Goal: Task Accomplishment & Management: Use online tool/utility

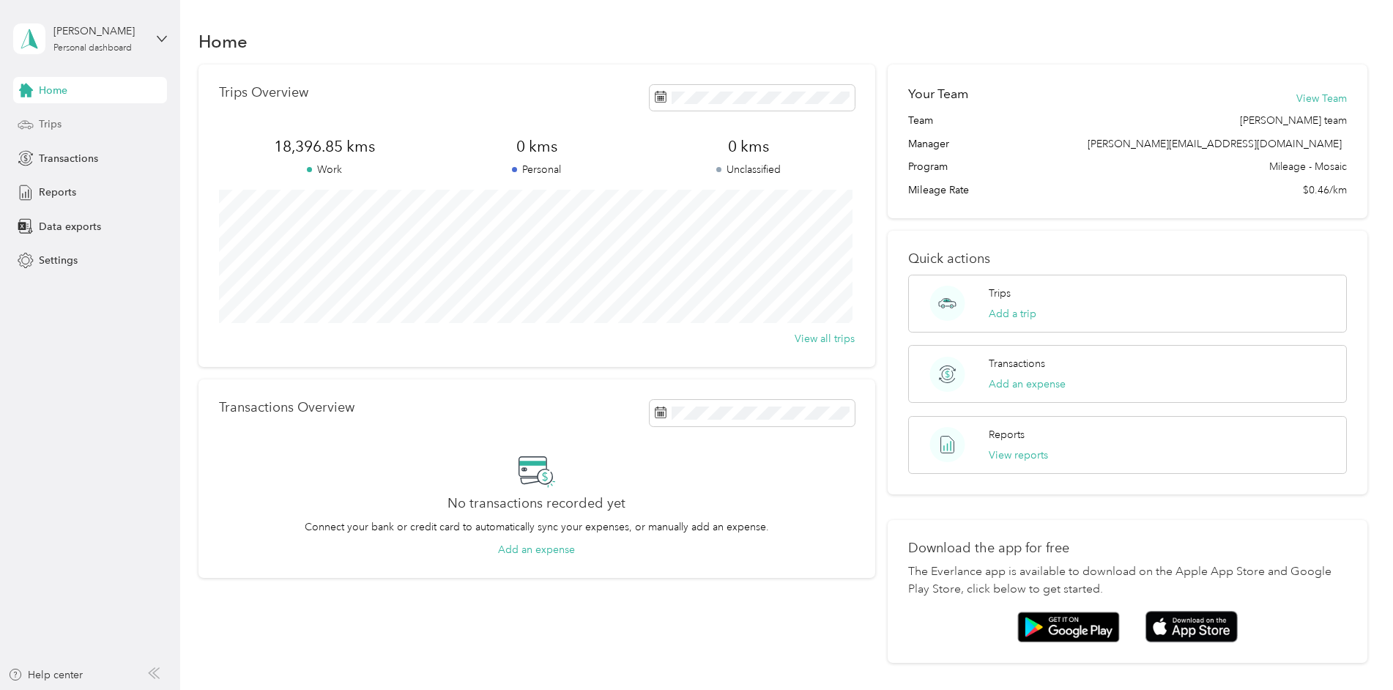
click at [52, 127] on span "Trips" at bounding box center [50, 123] width 23 height 15
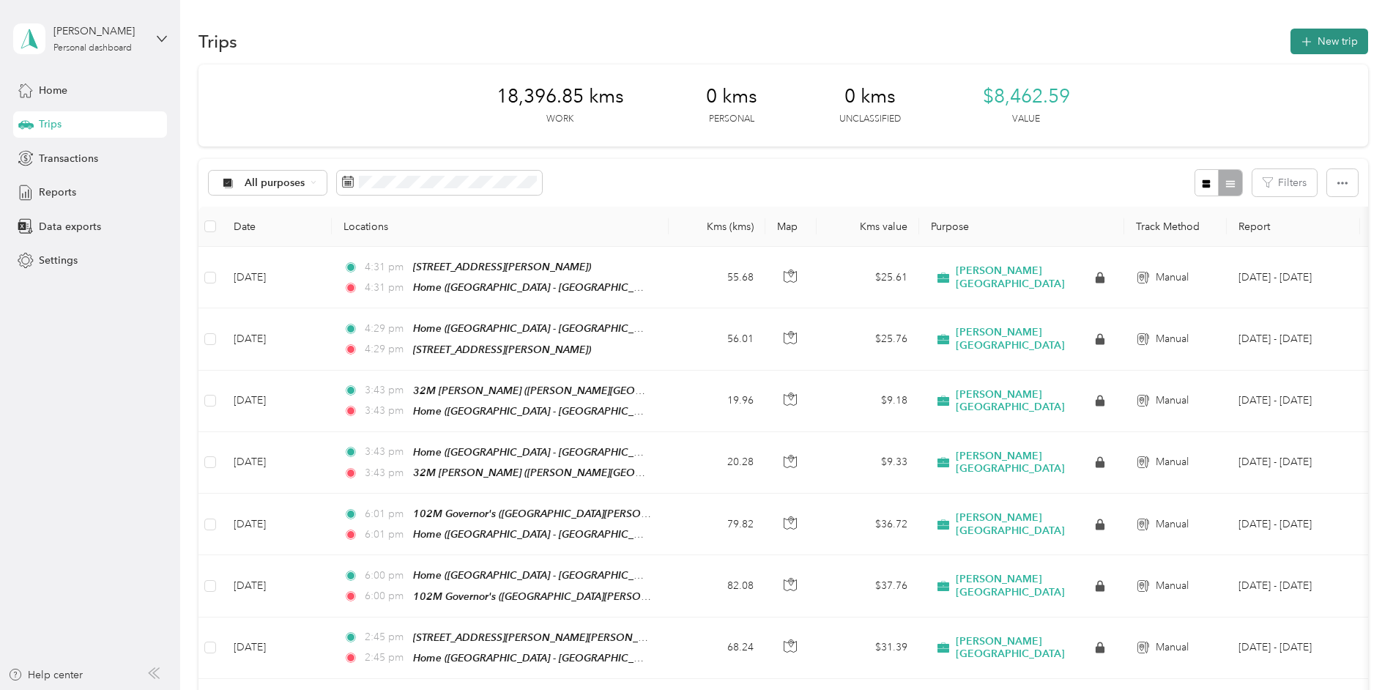
click at [1311, 42] on icon "button" at bounding box center [1306, 42] width 17 height 17
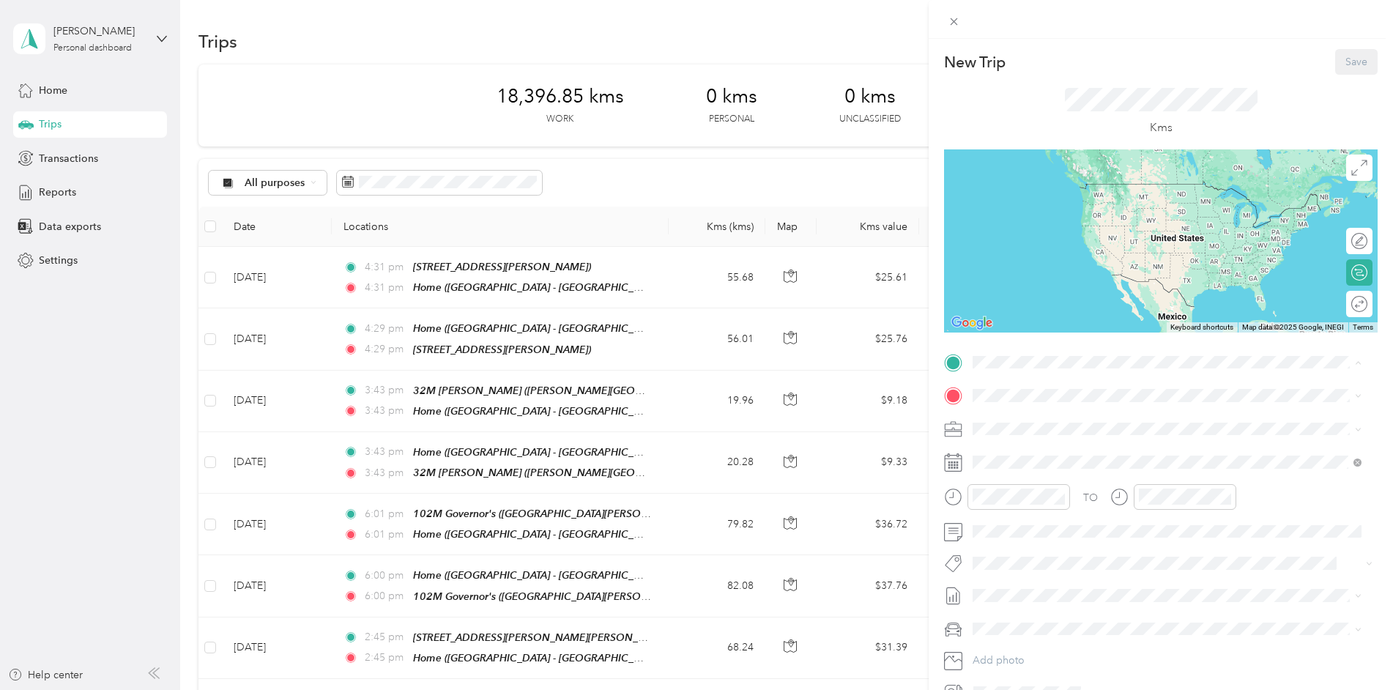
click at [1018, 431] on span "[STREET_ADDRESS]" at bounding box center [1047, 437] width 93 height 12
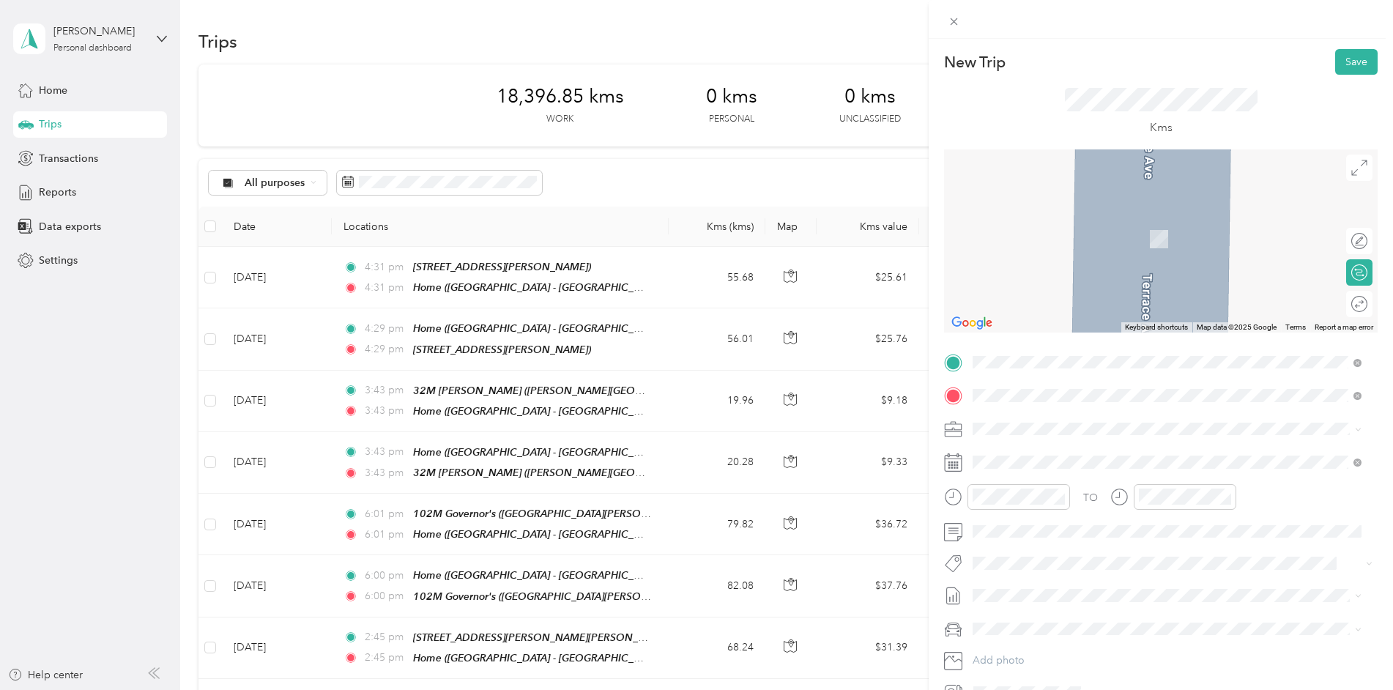
click at [1016, 511] on span "[PERSON_NAME][STREET_ADDRESS]" at bounding box center [1088, 516] width 174 height 12
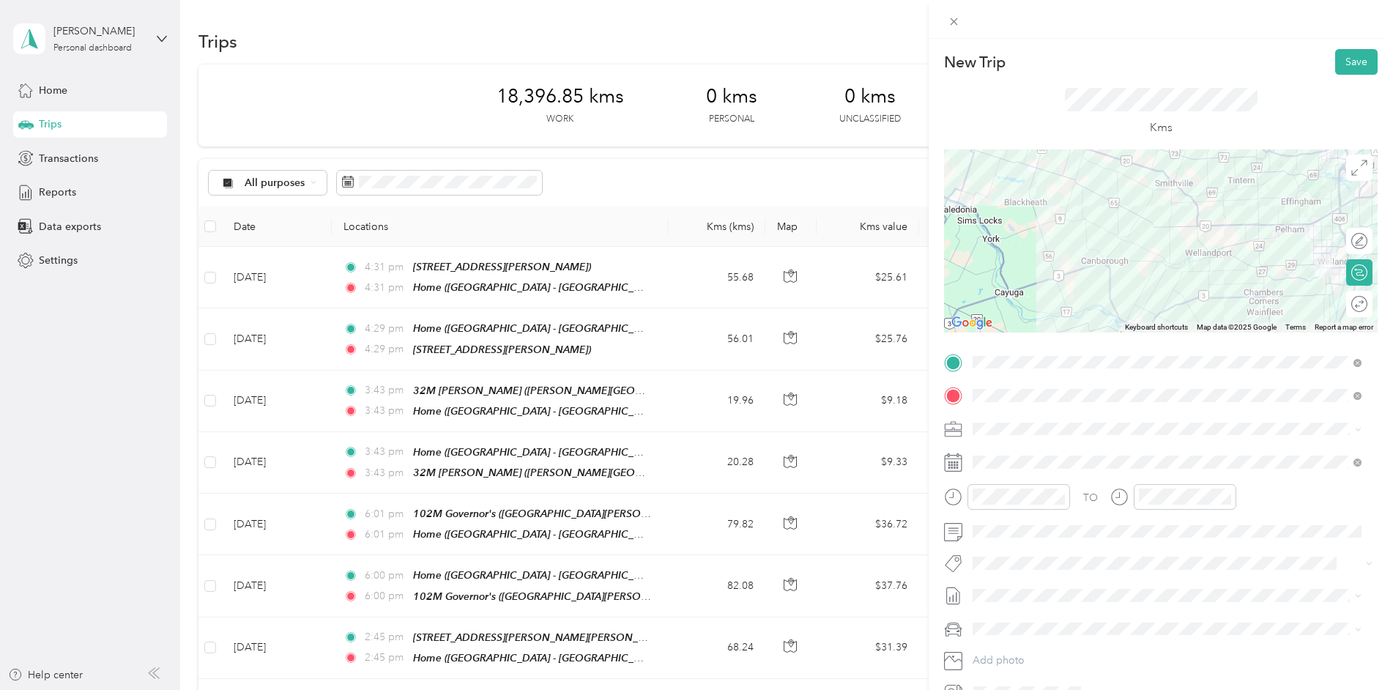
drag, startPoint x: 1118, startPoint y: 234, endPoint x: 1086, endPoint y: 215, distance: 36.8
click at [1086, 215] on div at bounding box center [1161, 240] width 434 height 183
click at [1340, 239] on div at bounding box center [1344, 240] width 13 height 13
drag, startPoint x: 1189, startPoint y: 225, endPoint x: 1257, endPoint y: 235, distance: 68.9
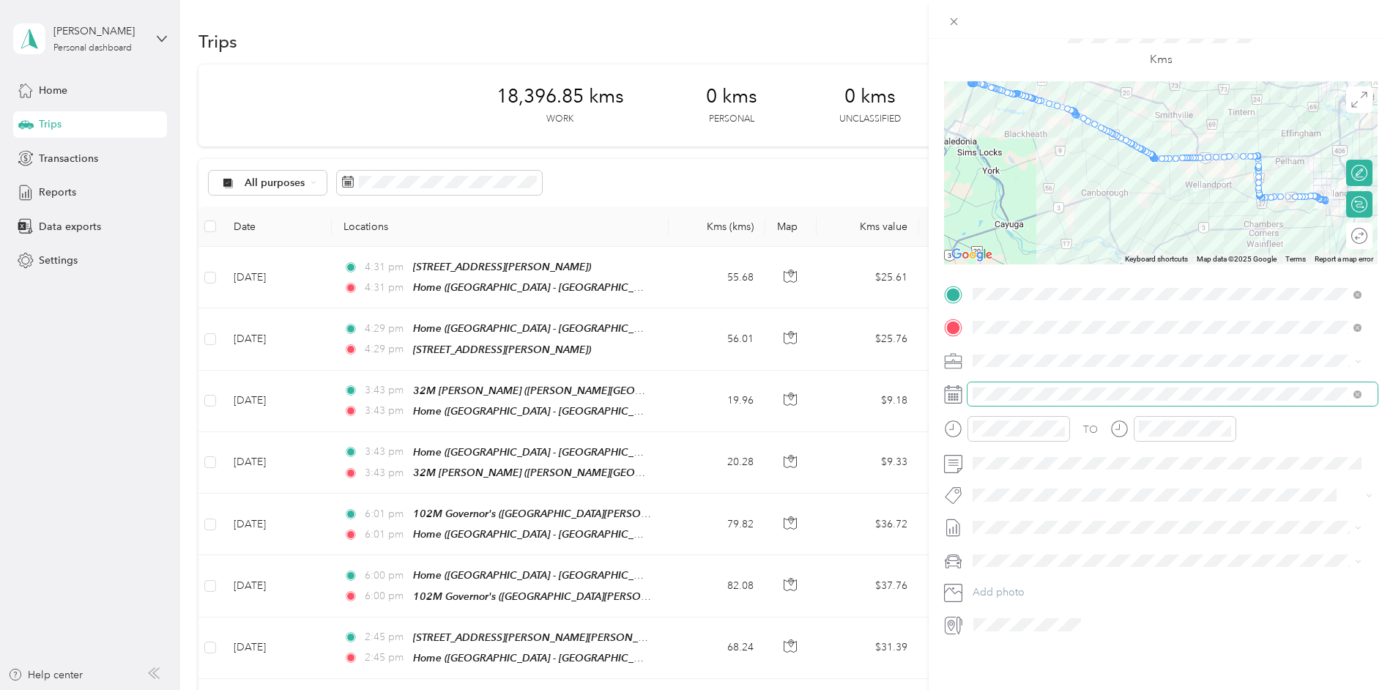
scroll to position [73, 0]
click at [1012, 397] on span "Metro On" at bounding box center [1007, 400] width 39 height 13
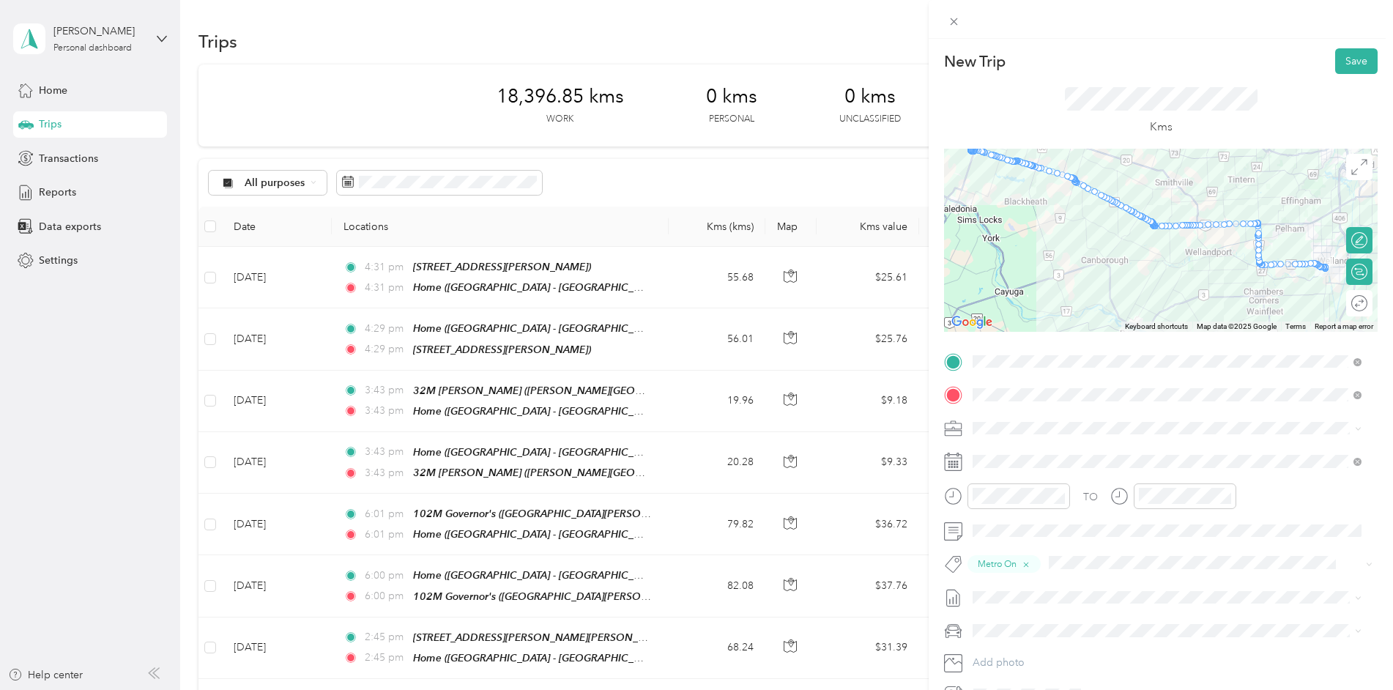
scroll to position [0, 0]
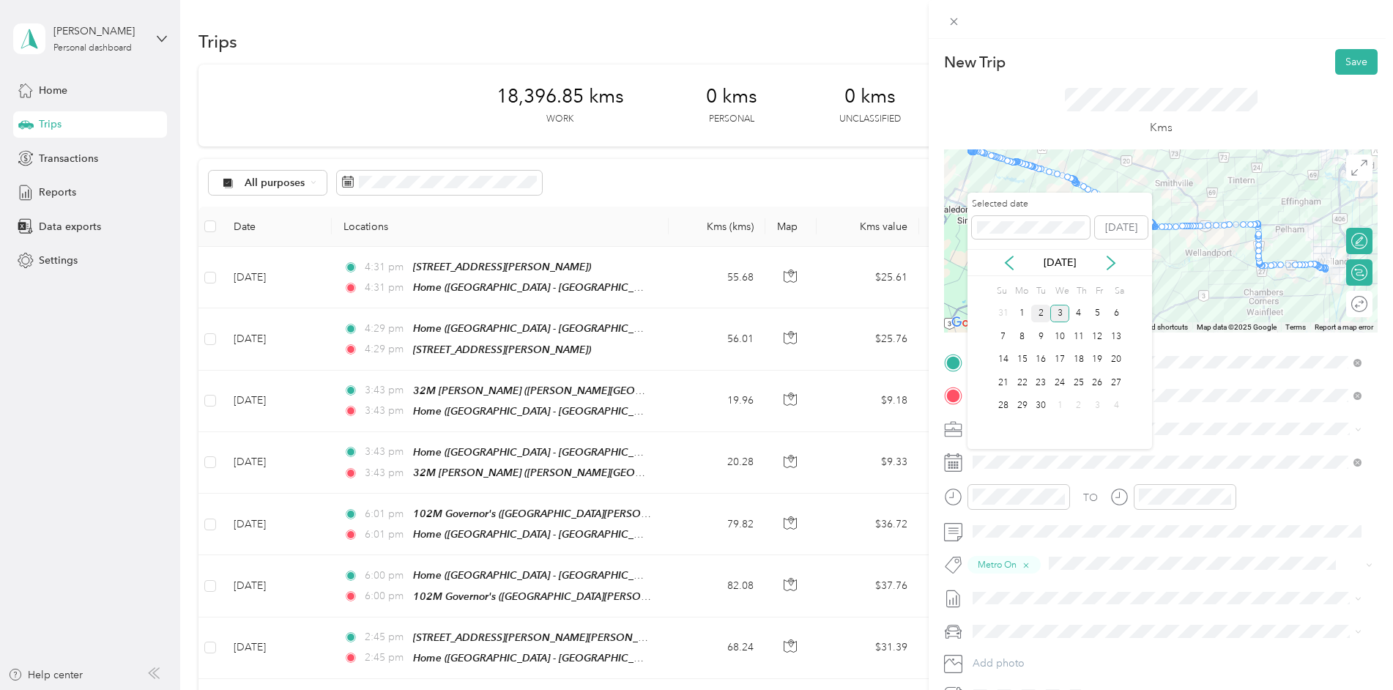
click at [1043, 314] on div "2" at bounding box center [1041, 314] width 19 height 18
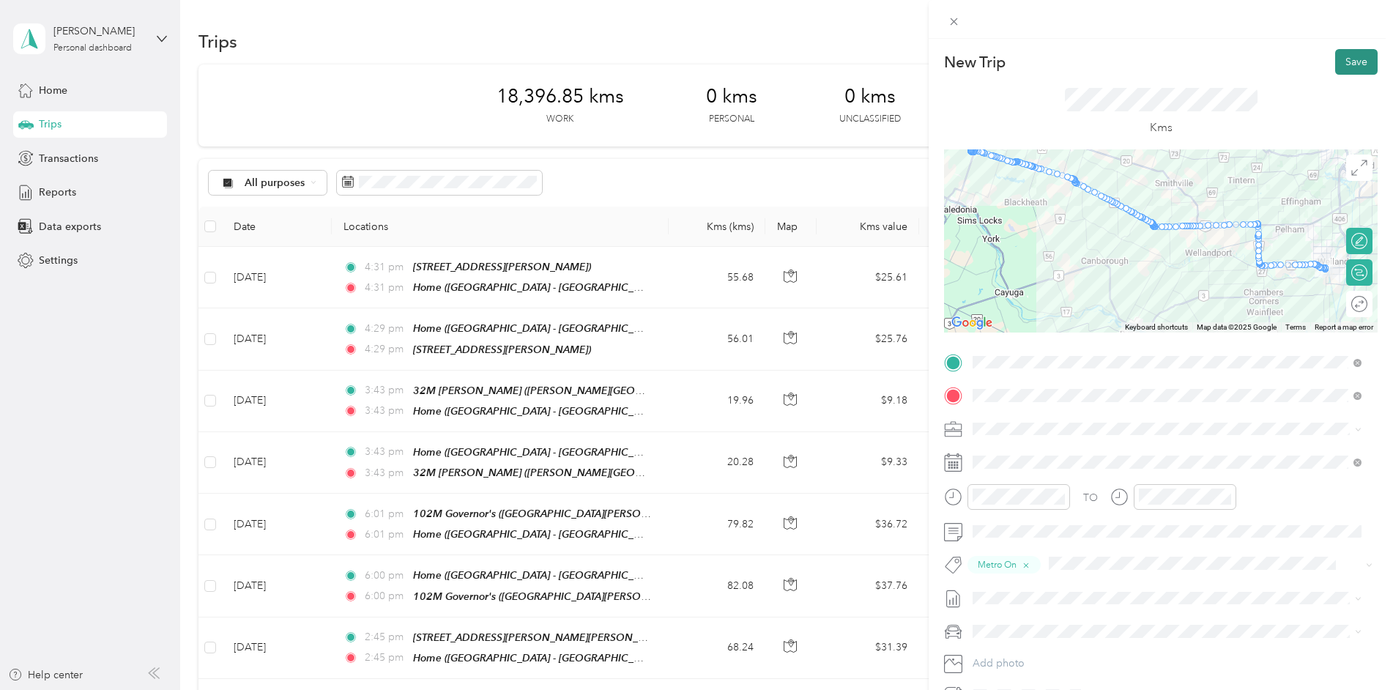
click at [1336, 64] on button "Save" at bounding box center [1357, 62] width 42 height 26
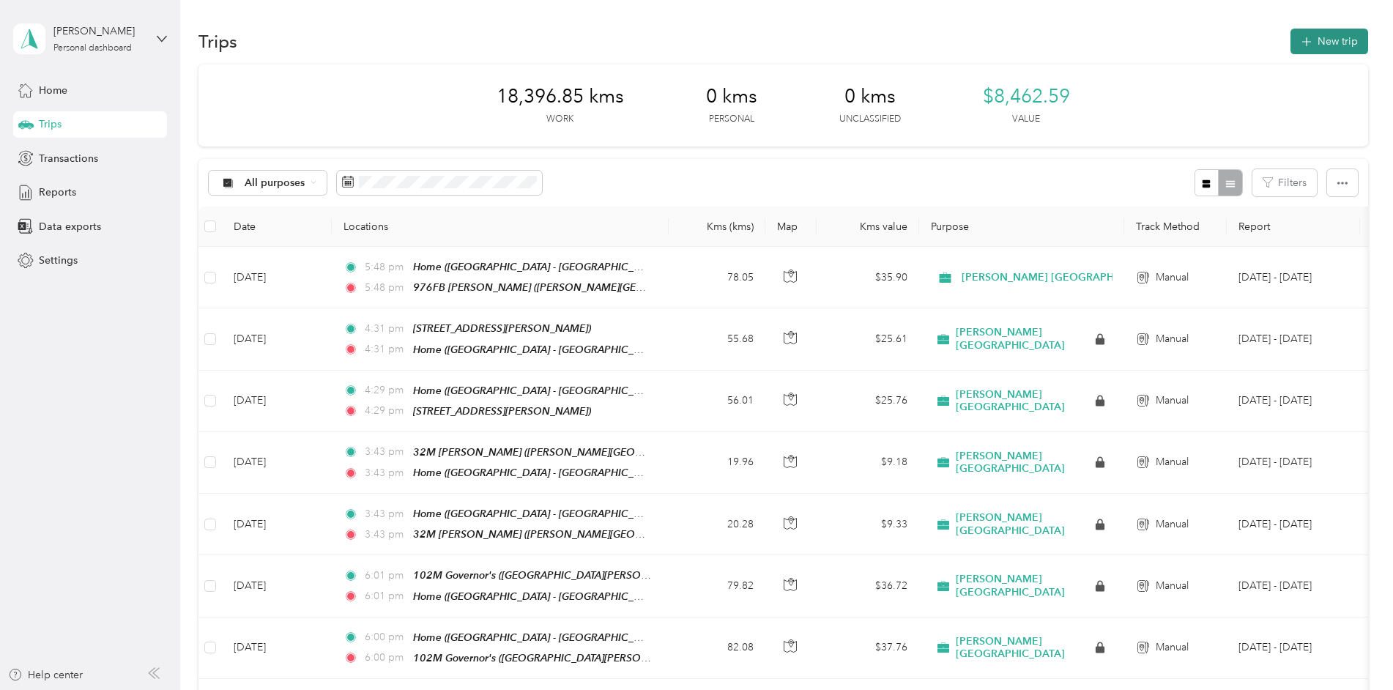
click at [1321, 37] on button "New trip" at bounding box center [1330, 42] width 78 height 26
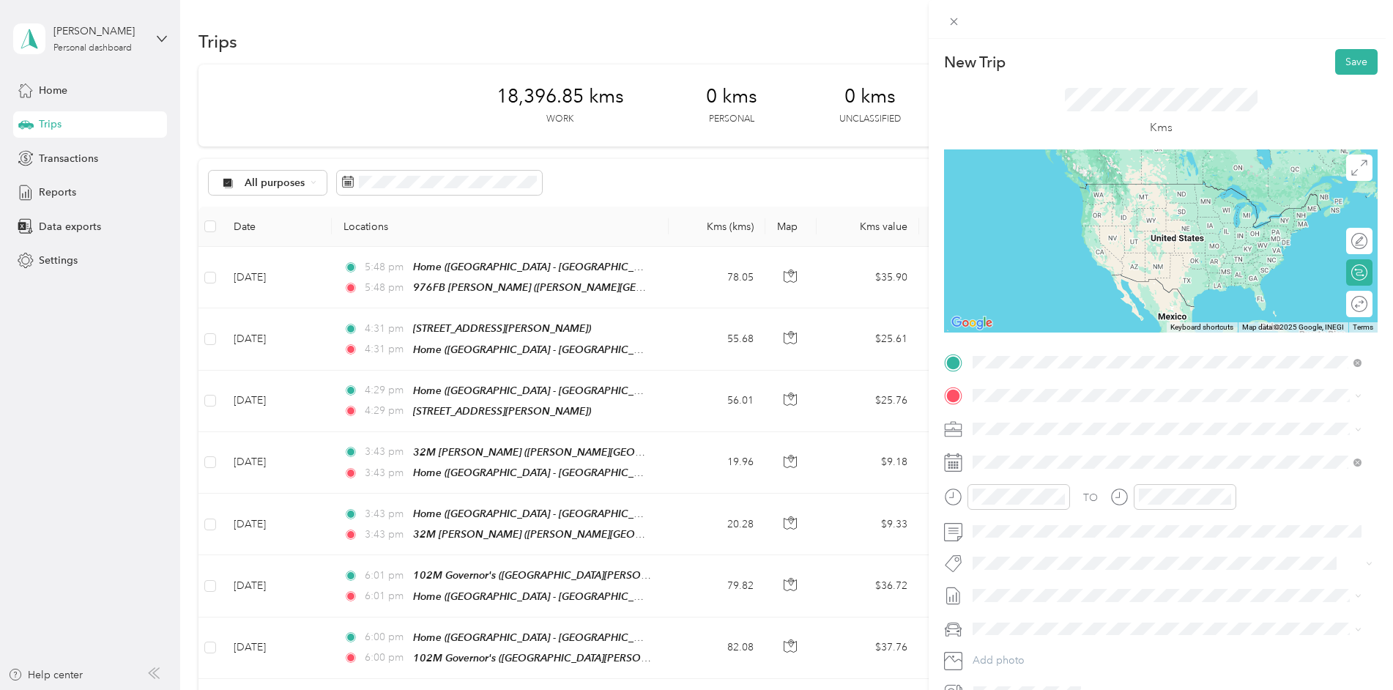
click at [1061, 427] on div "[STREET_ADDRESS][PERSON_NAME]" at bounding box center [1088, 429] width 174 height 31
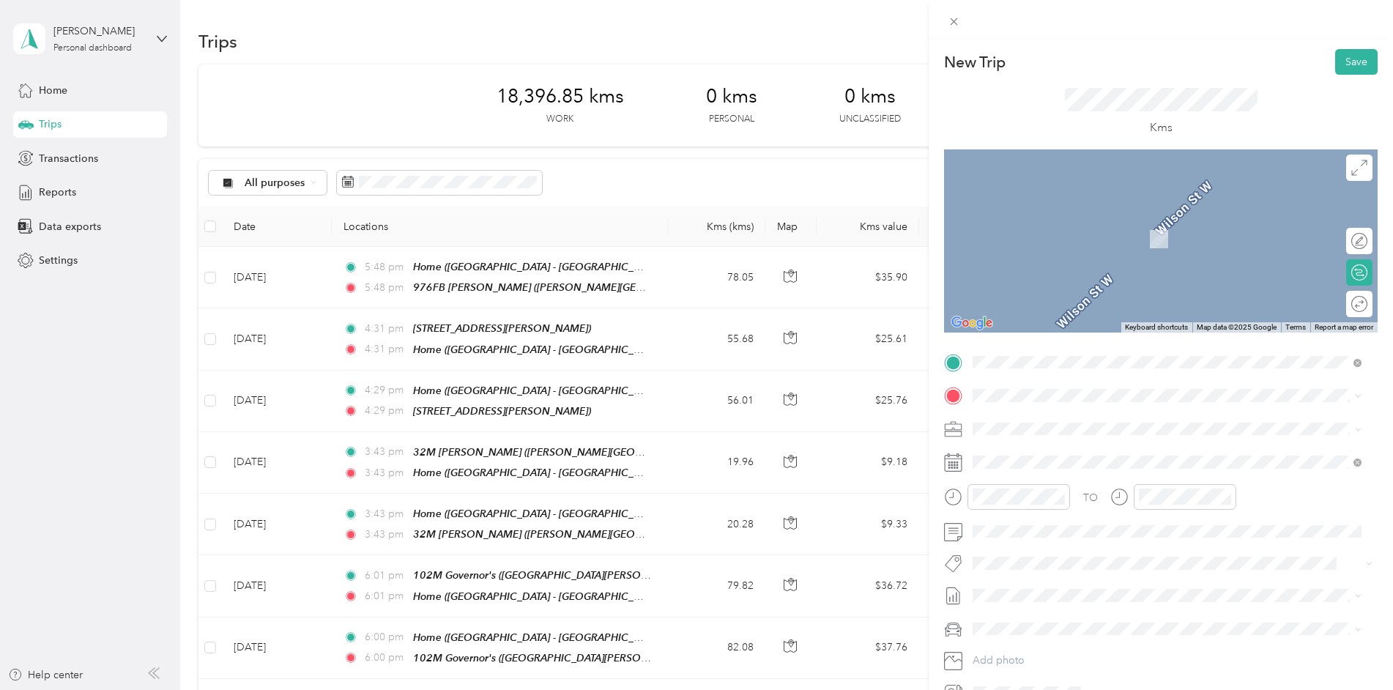
click at [1014, 451] on strong "Home" at bounding box center [1015, 446] width 29 height 13
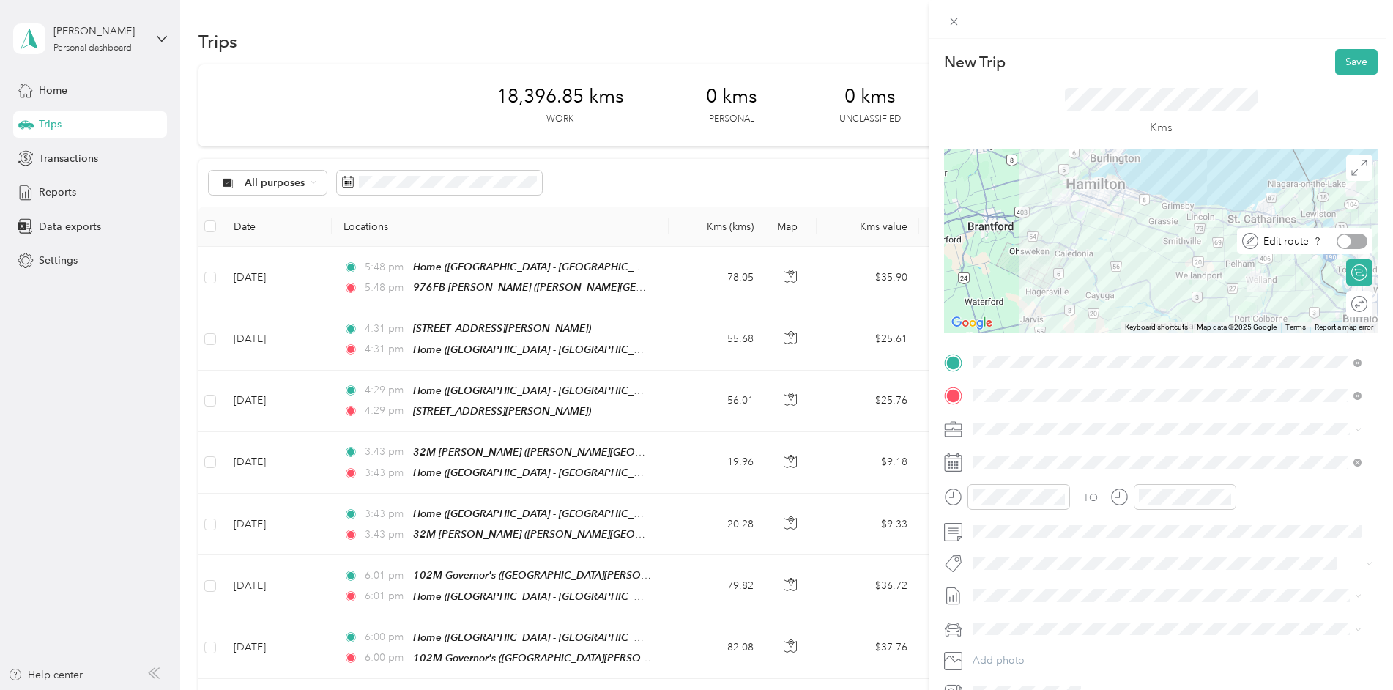
click at [1338, 245] on div at bounding box center [1344, 240] width 13 height 13
drag, startPoint x: 1188, startPoint y: 262, endPoint x: 1222, endPoint y: 267, distance: 34.0
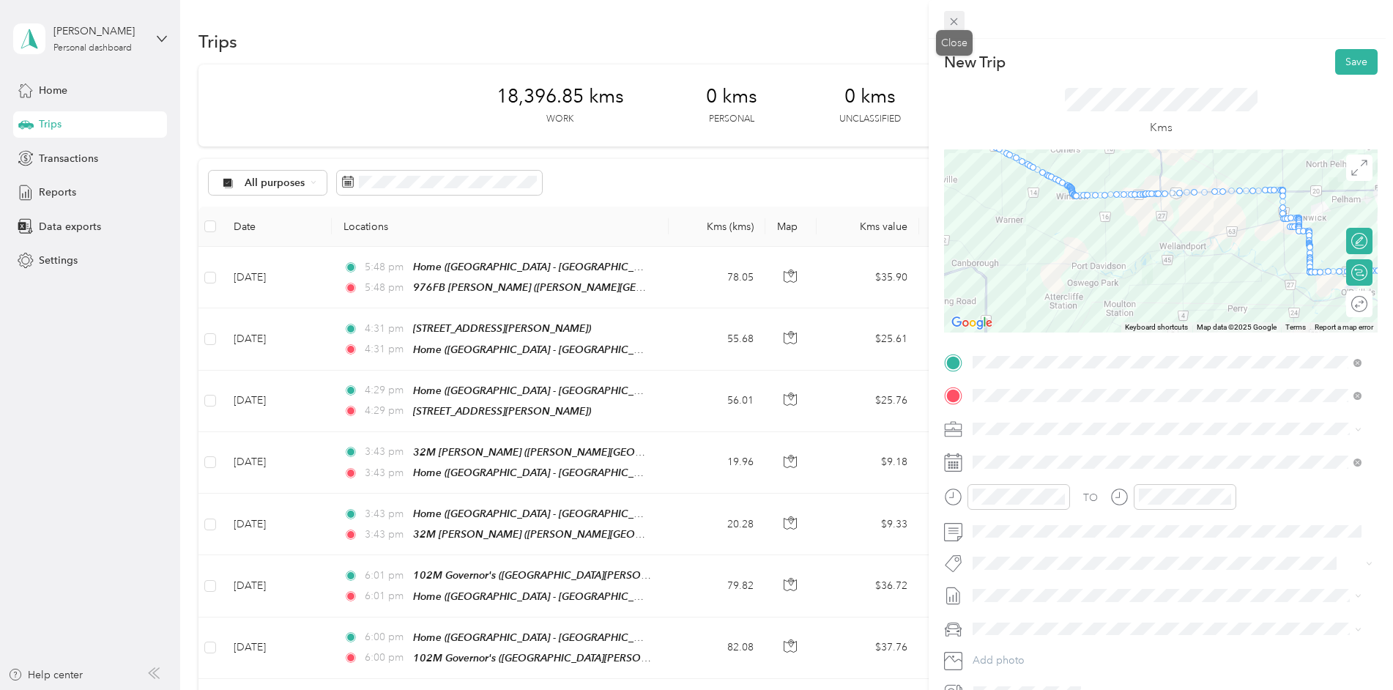
click at [952, 24] on icon at bounding box center [954, 21] width 12 height 12
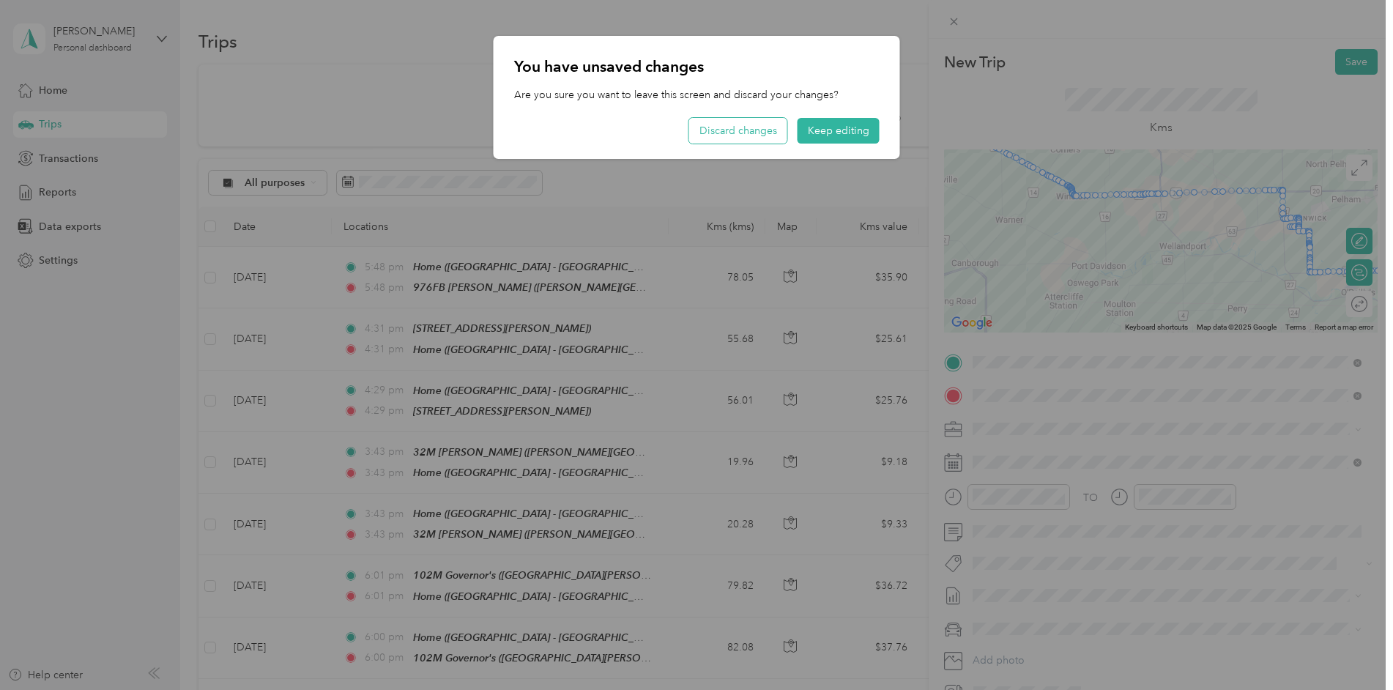
click at [762, 136] on button "Discard changes" at bounding box center [738, 131] width 98 height 26
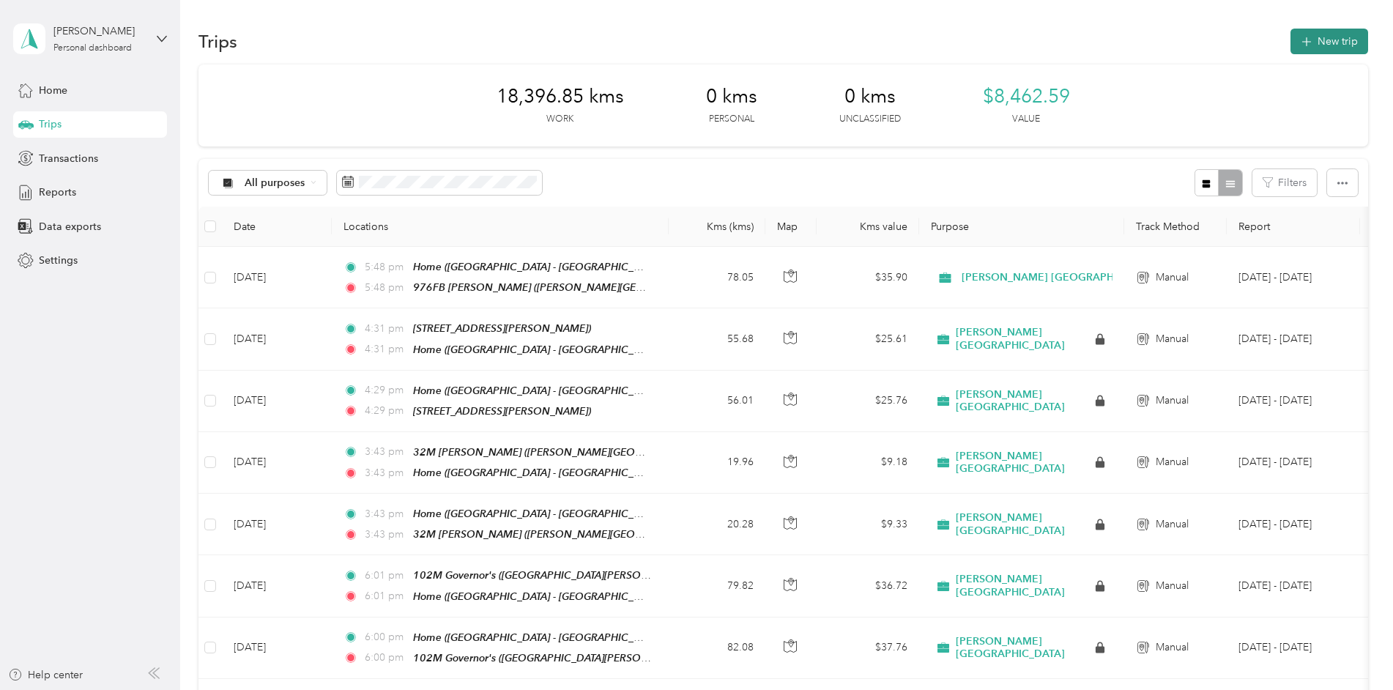
click at [1311, 43] on button "New trip" at bounding box center [1330, 42] width 78 height 26
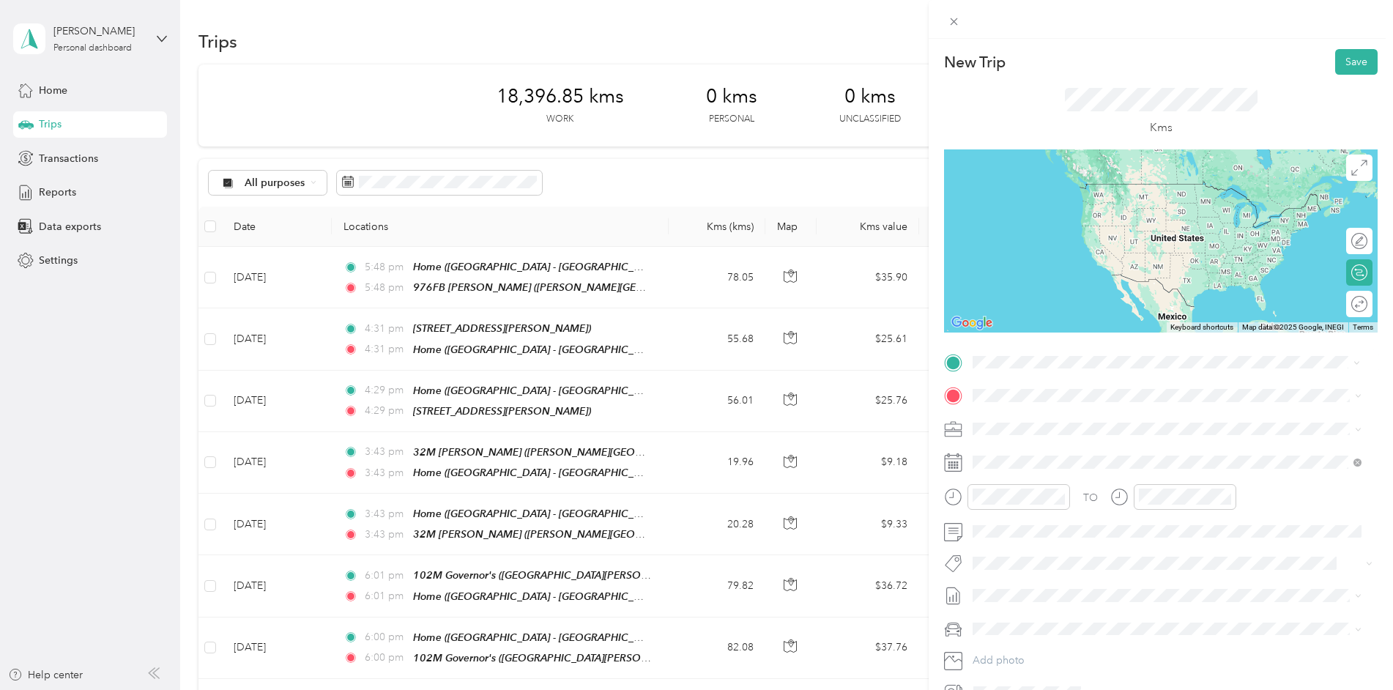
click at [1025, 478] on span "[PERSON_NAME][STREET_ADDRESS]" at bounding box center [1088, 483] width 174 height 12
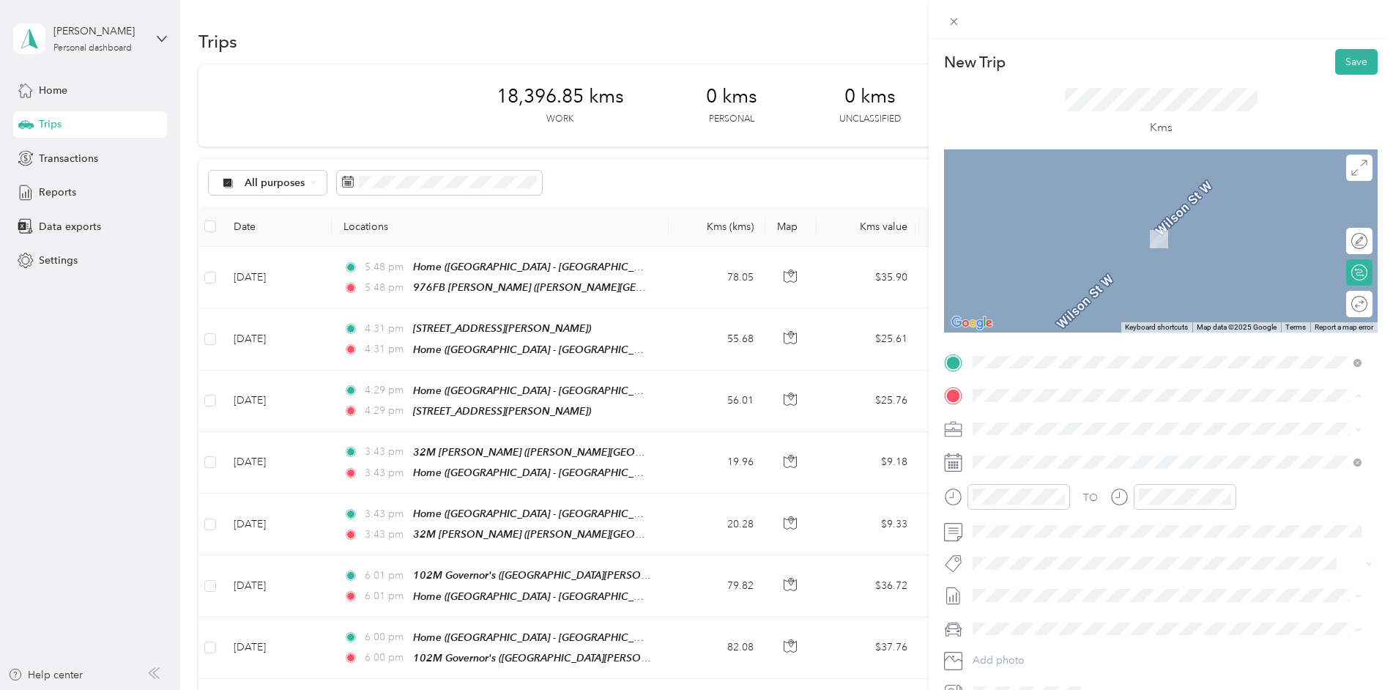
click at [1023, 456] on div "[STREET_ADDRESS]" at bounding box center [1047, 462] width 93 height 31
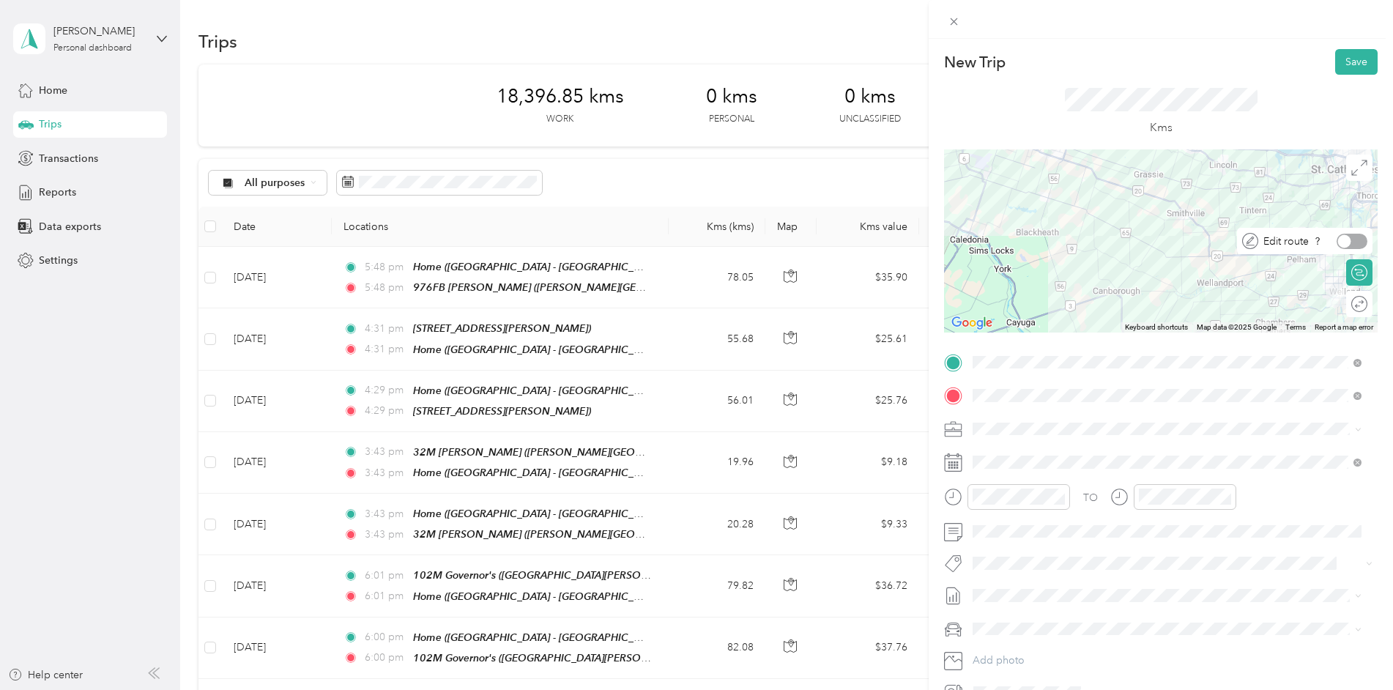
click at [1350, 240] on div at bounding box center [1352, 241] width 31 height 15
drag, startPoint x: 1204, startPoint y: 255, endPoint x: 1265, endPoint y: 262, distance: 61.9
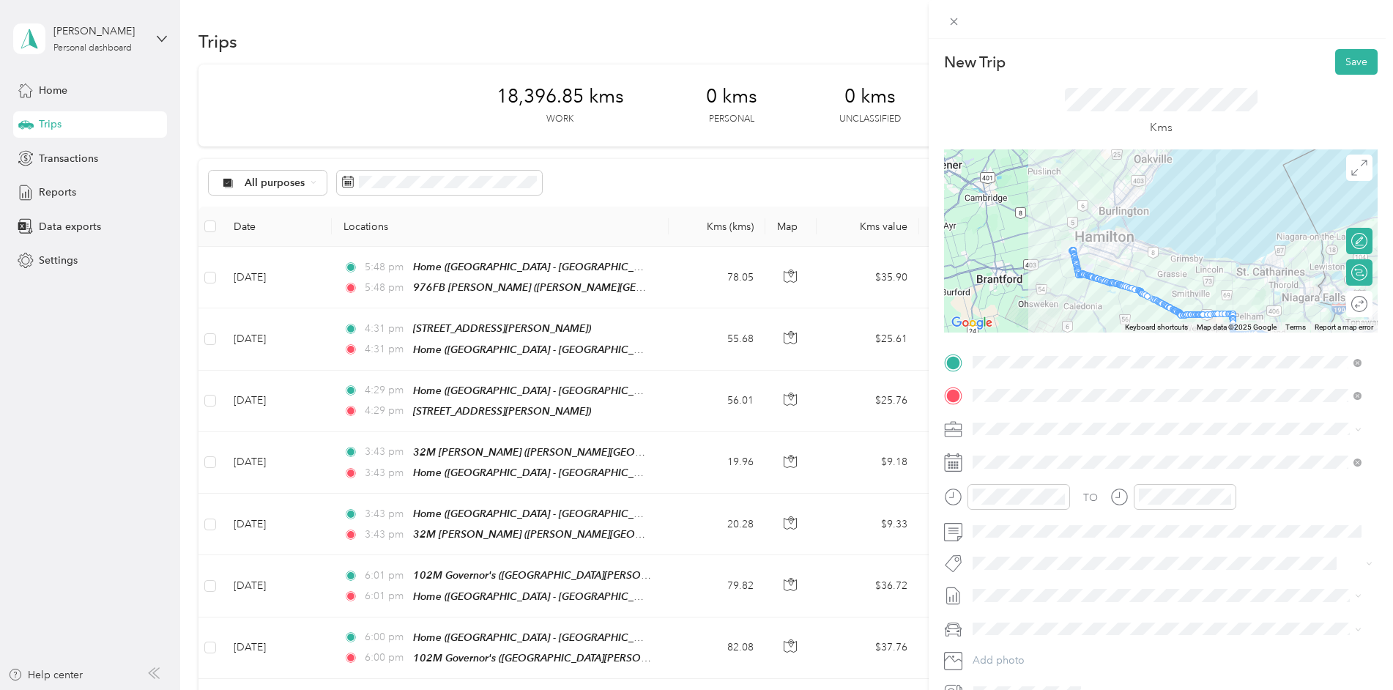
drag, startPoint x: 1045, startPoint y: 254, endPoint x: 1088, endPoint y: 308, distance: 68.8
click at [1089, 307] on div at bounding box center [1161, 240] width 434 height 183
click at [1015, 474] on button "Metro On" at bounding box center [1007, 467] width 59 height 18
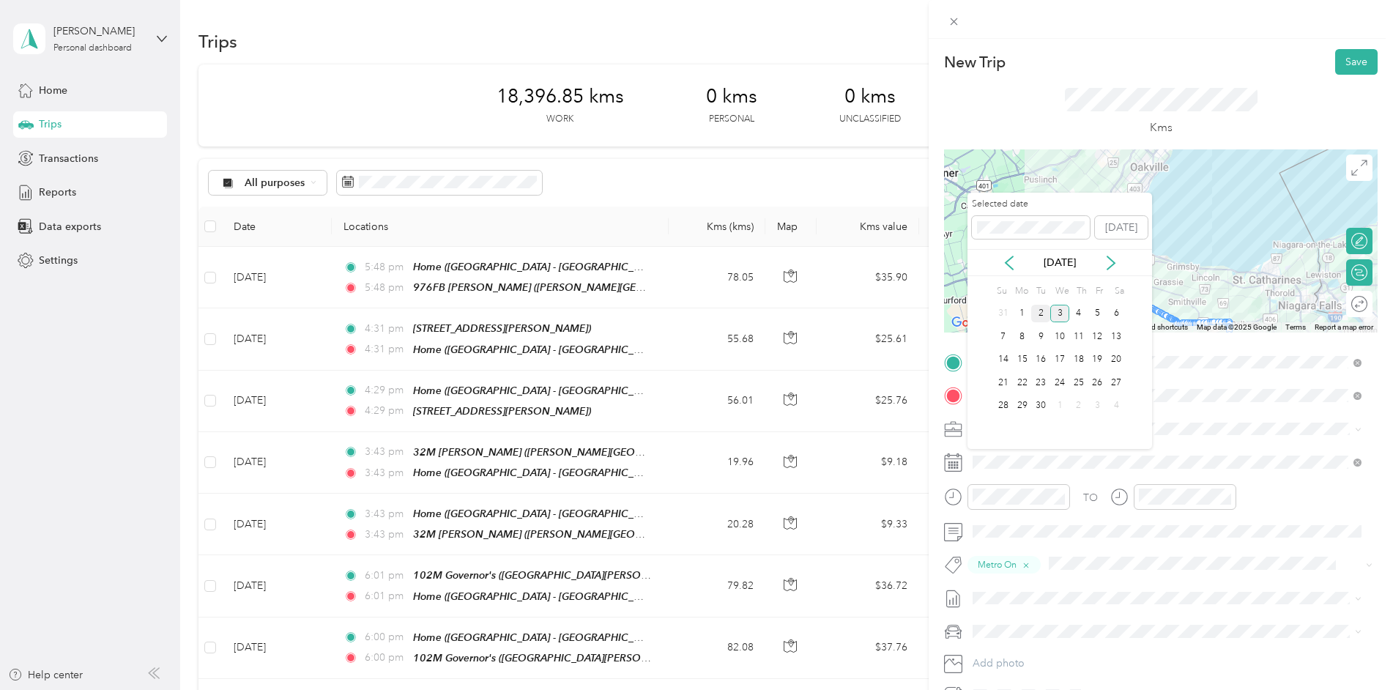
click at [1043, 310] on div "2" at bounding box center [1041, 314] width 19 height 18
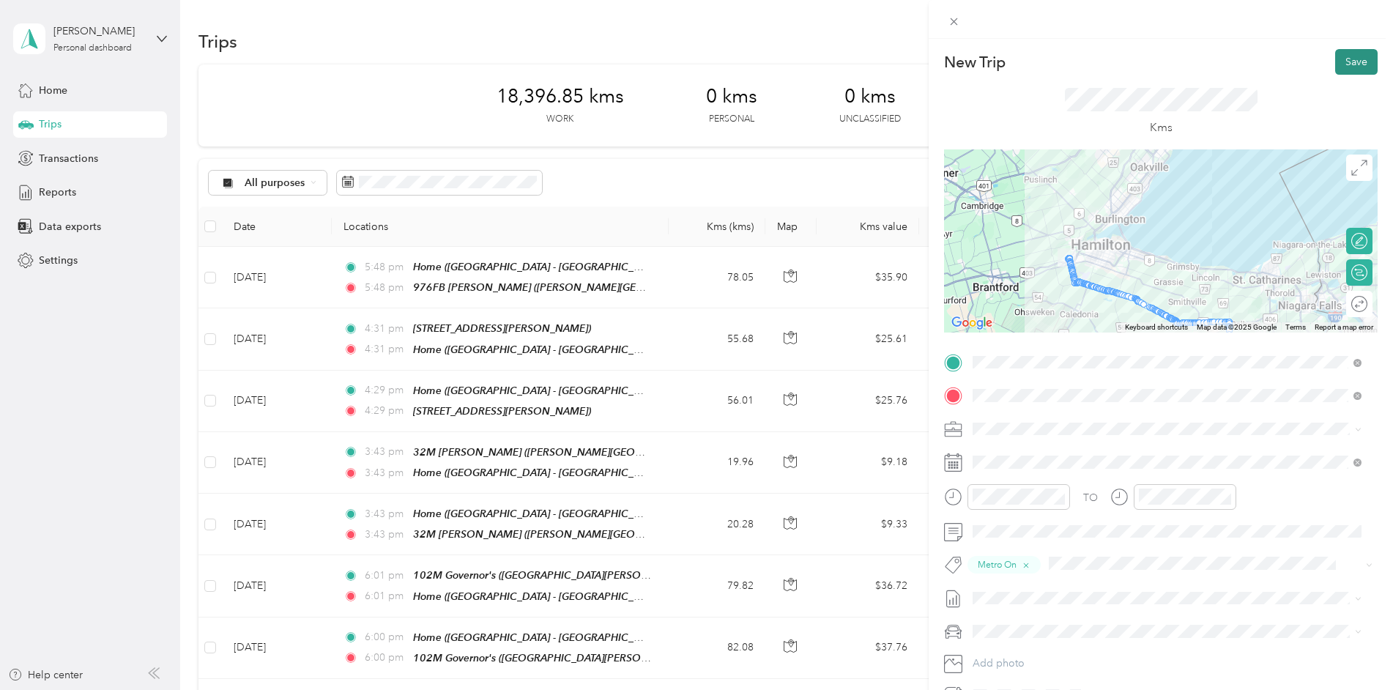
click at [1341, 62] on button "Save" at bounding box center [1357, 62] width 42 height 26
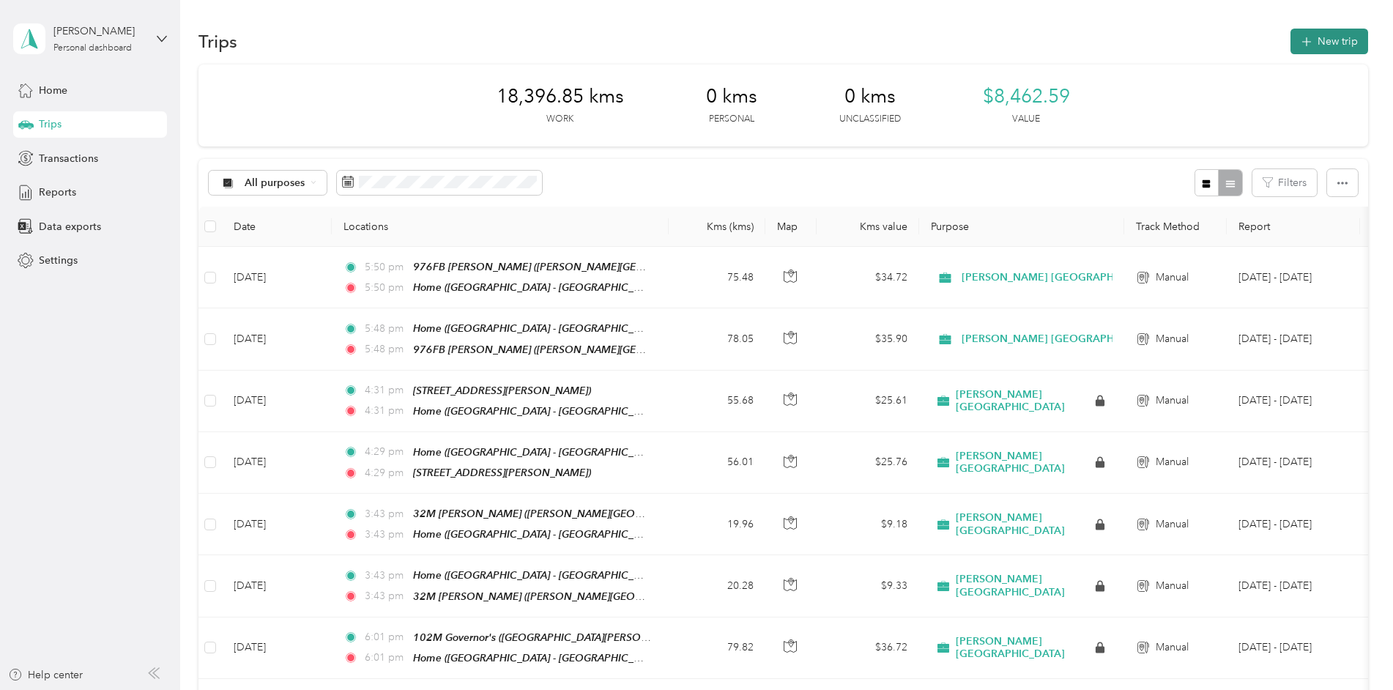
click at [1322, 44] on button "New trip" at bounding box center [1330, 42] width 78 height 26
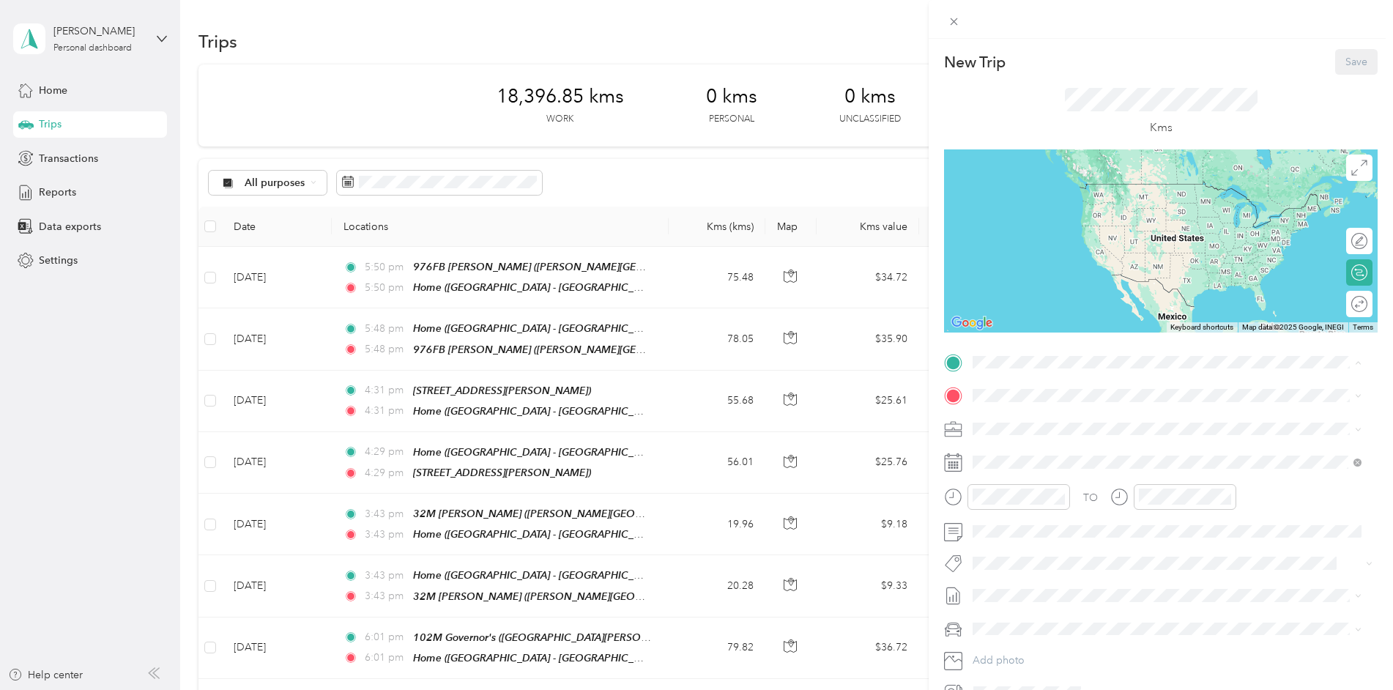
click at [1020, 429] on div "[STREET_ADDRESS]" at bounding box center [1047, 429] width 93 height 31
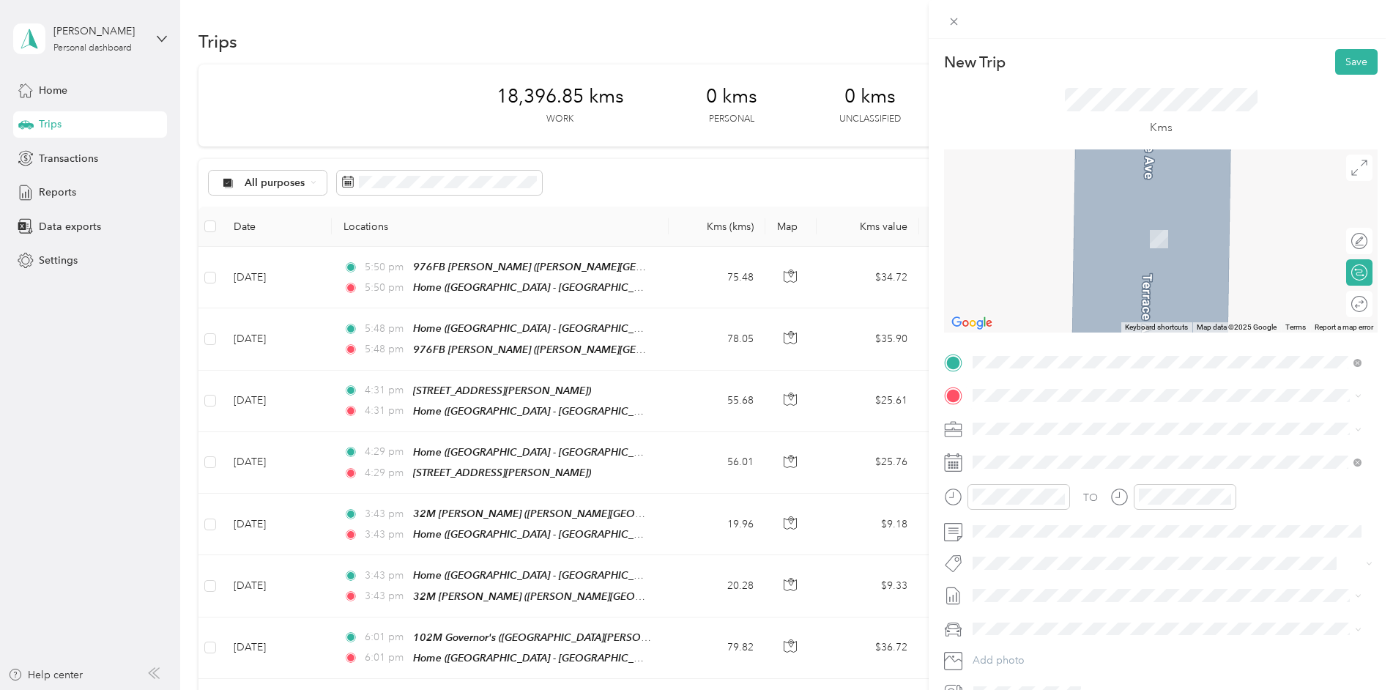
click at [1032, 465] on span "[STREET_ADDRESS]" at bounding box center [1047, 462] width 93 height 12
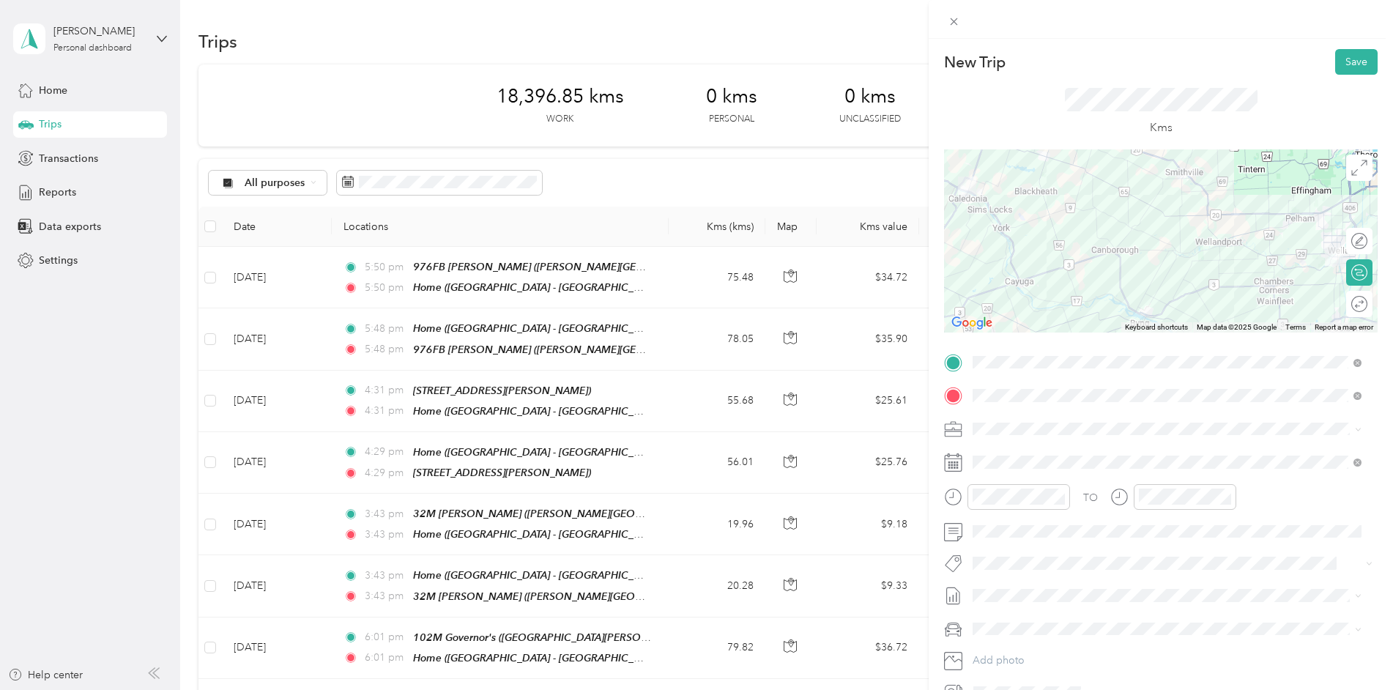
drag, startPoint x: 1118, startPoint y: 264, endPoint x: 1169, endPoint y: 292, distance: 57.4
click at [1169, 292] on div at bounding box center [1161, 240] width 434 height 183
click at [1001, 475] on li "Metro On" at bounding box center [1167, 467] width 399 height 29
click at [1351, 64] on button "Save" at bounding box center [1357, 62] width 42 height 26
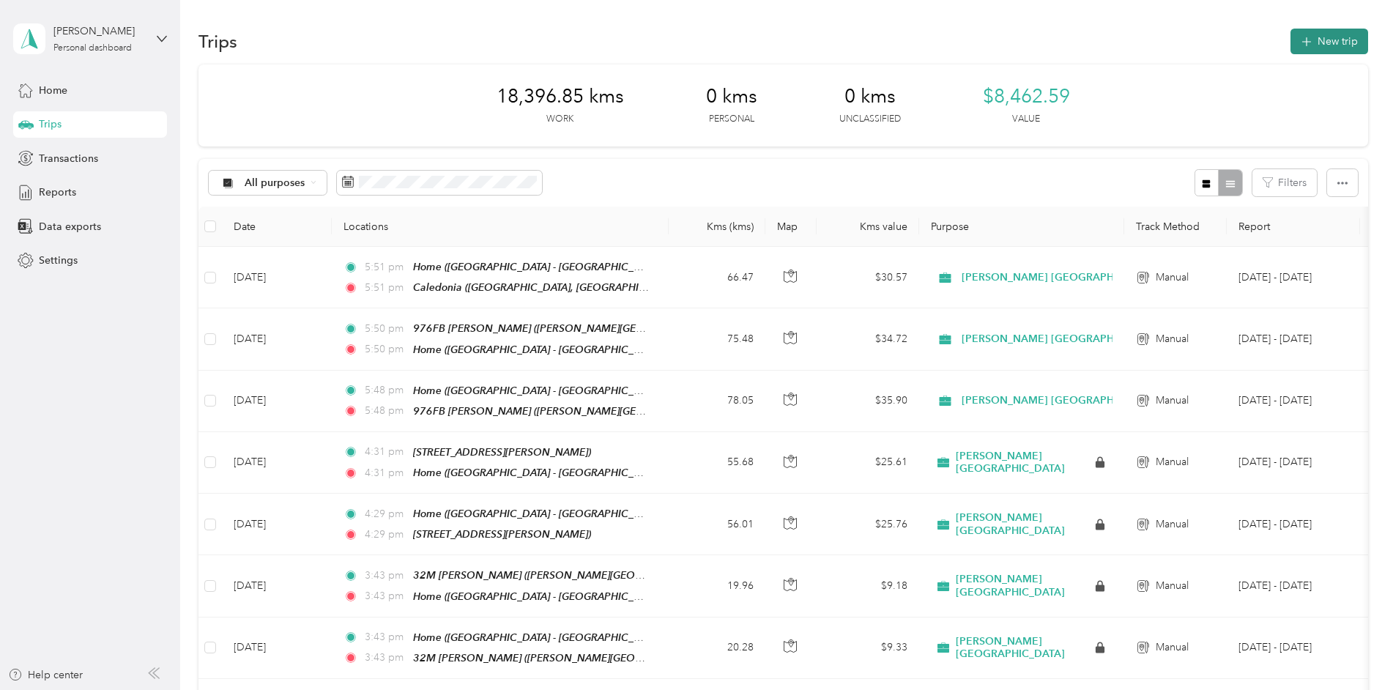
click at [1322, 42] on button "New trip" at bounding box center [1330, 42] width 78 height 26
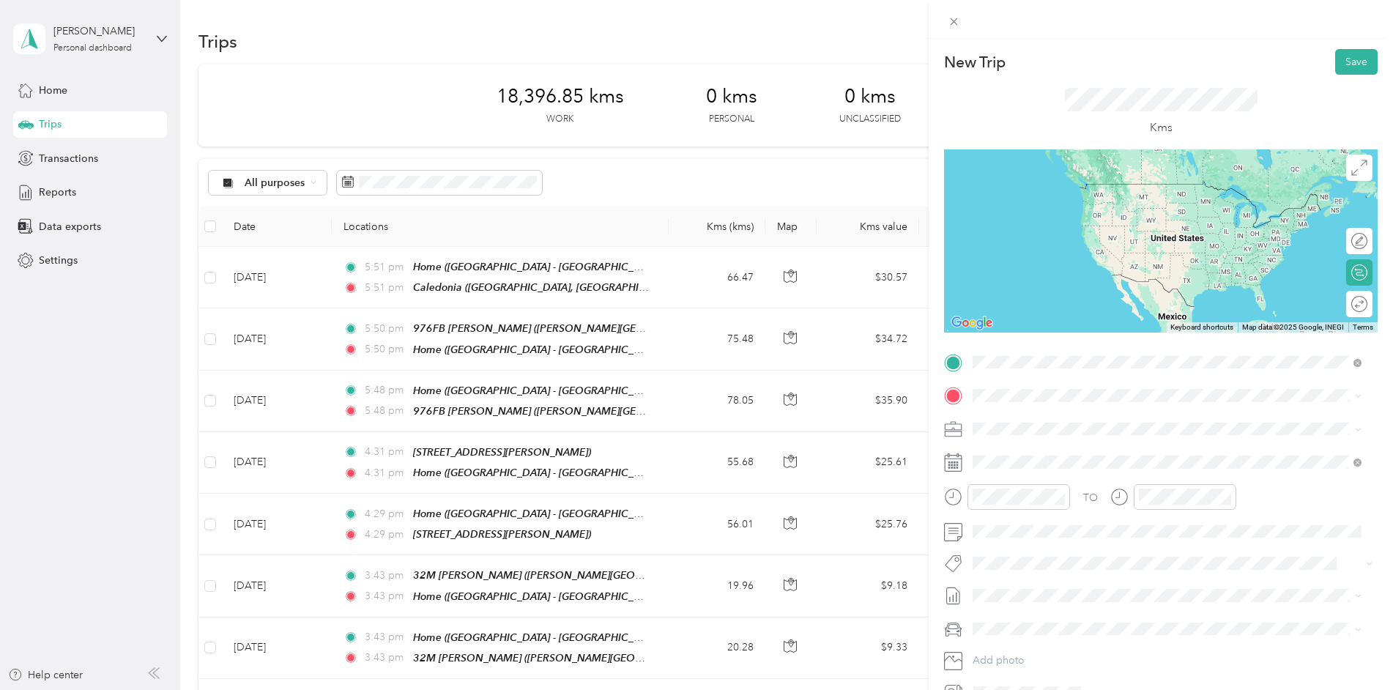
click at [1044, 432] on span "[STREET_ADDRESS]" at bounding box center [1047, 437] width 93 height 12
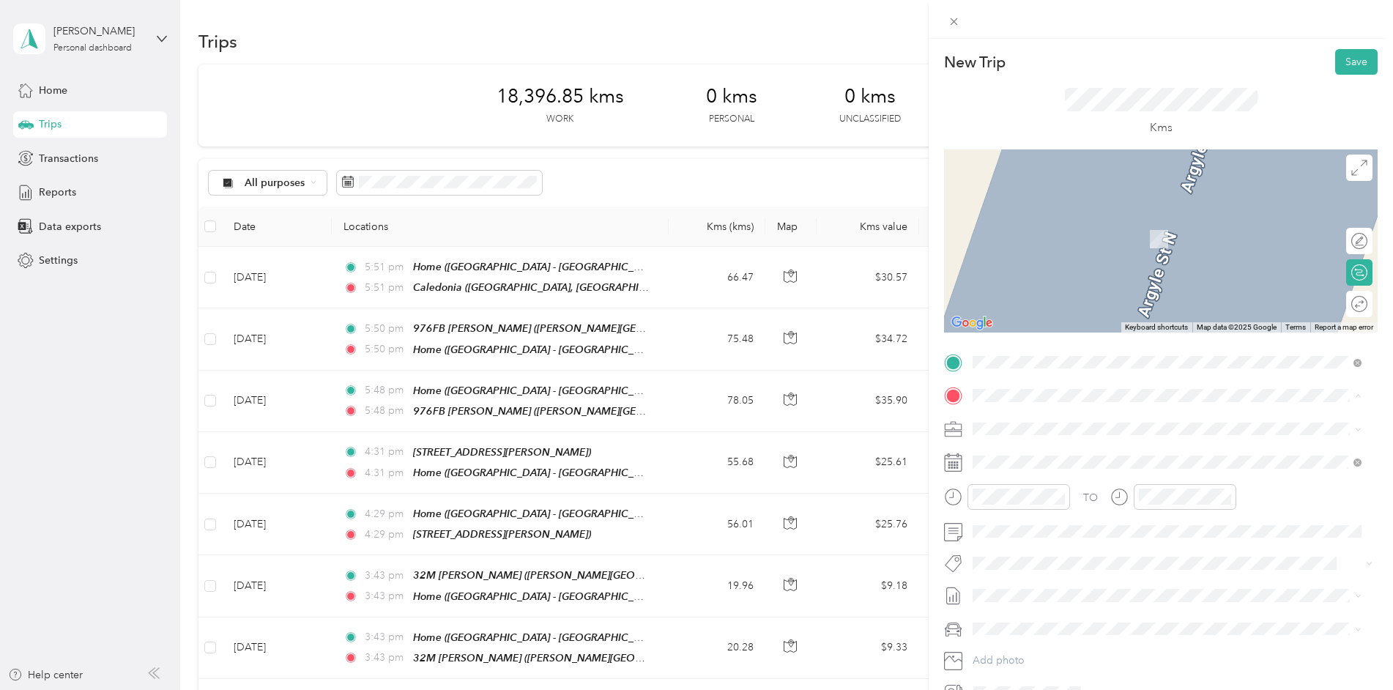
click at [1021, 454] on div "[STREET_ADDRESS]" at bounding box center [1047, 462] width 93 height 31
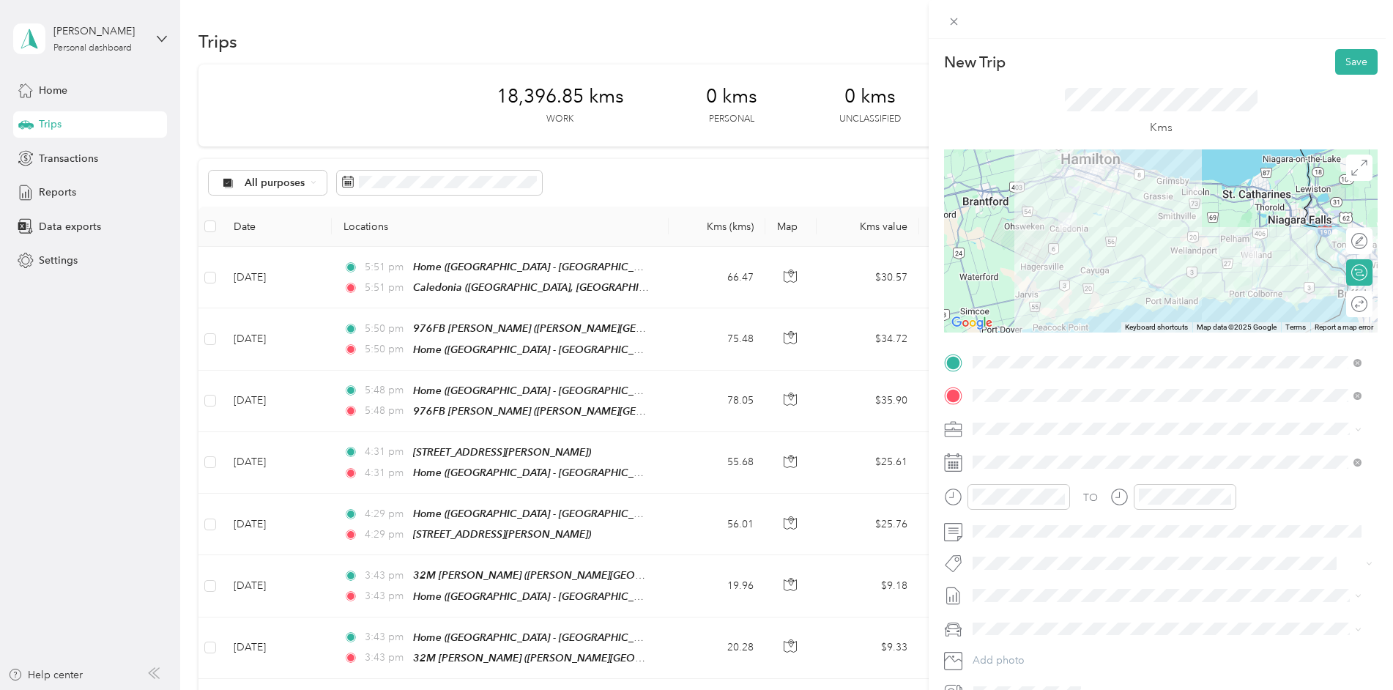
click at [1088, 252] on div at bounding box center [1161, 240] width 434 height 183
click at [1141, 257] on div at bounding box center [1161, 240] width 434 height 183
click at [1141, 254] on div at bounding box center [1161, 240] width 434 height 183
click at [1141, 237] on div at bounding box center [1161, 240] width 434 height 183
click at [1013, 473] on button "Metro On" at bounding box center [1007, 473] width 59 height 18
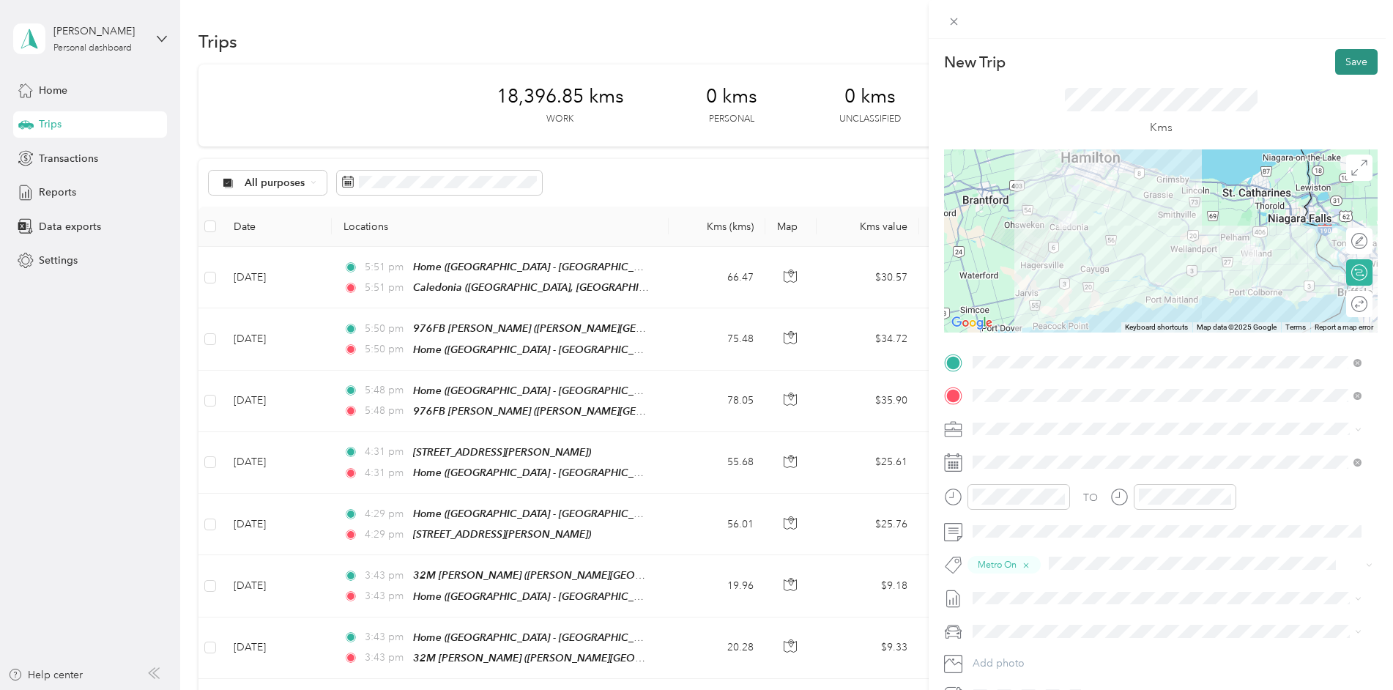
click at [1343, 62] on button "Save" at bounding box center [1357, 62] width 42 height 26
